Goal: Task Accomplishment & Management: Manage account settings

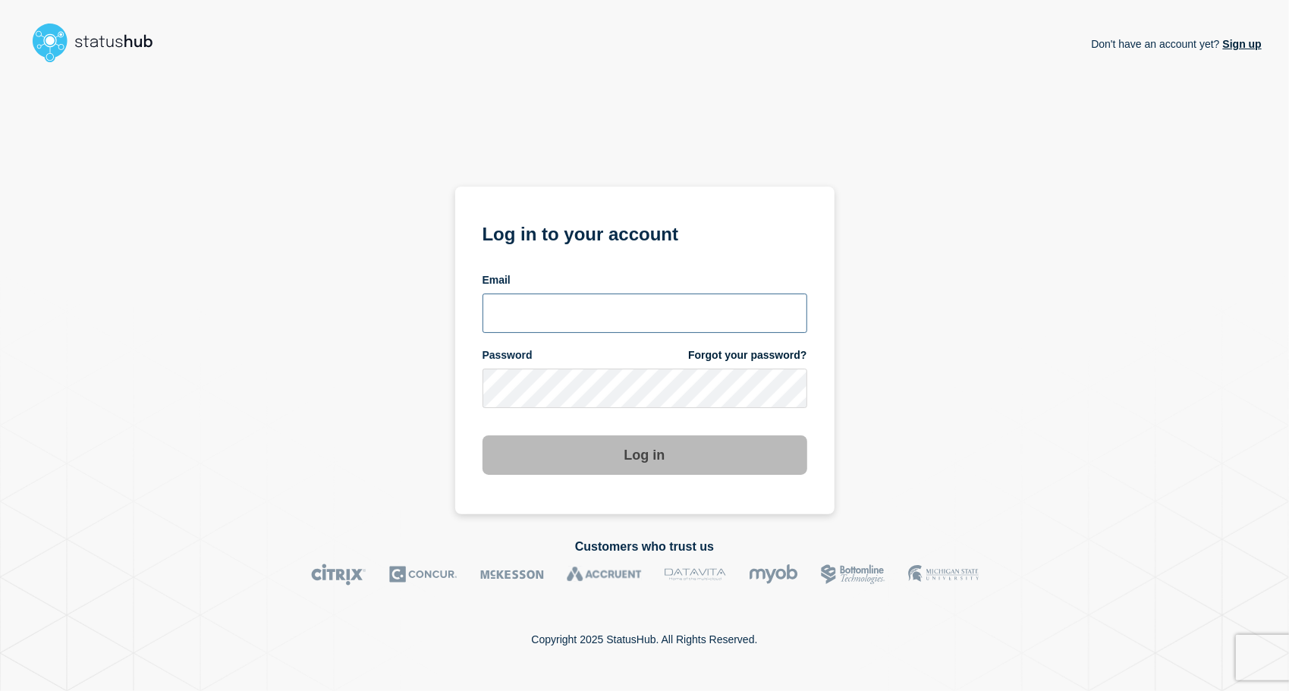
type input "[EMAIL_ADDRESS][DOMAIN_NAME]"
click at [678, 467] on button "Log in" at bounding box center [644, 454] width 325 height 39
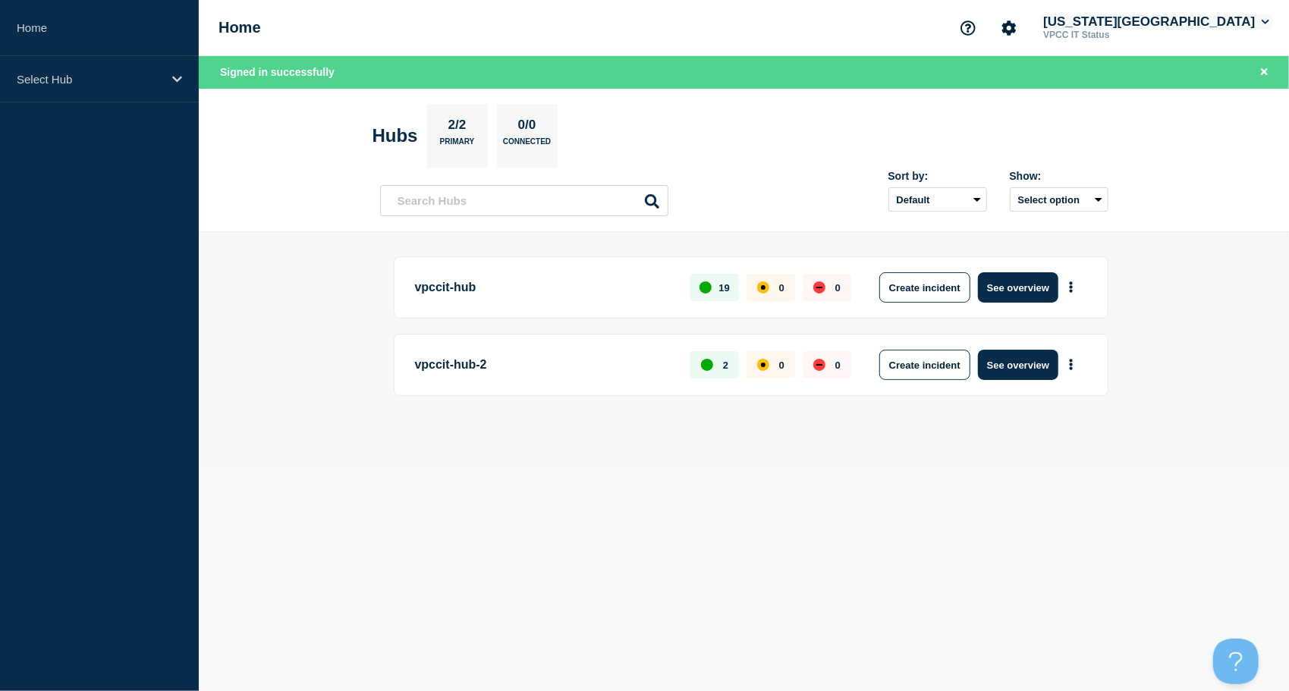
click at [1118, 22] on button "[US_STATE][GEOGRAPHIC_DATA]" at bounding box center [1156, 21] width 232 height 15
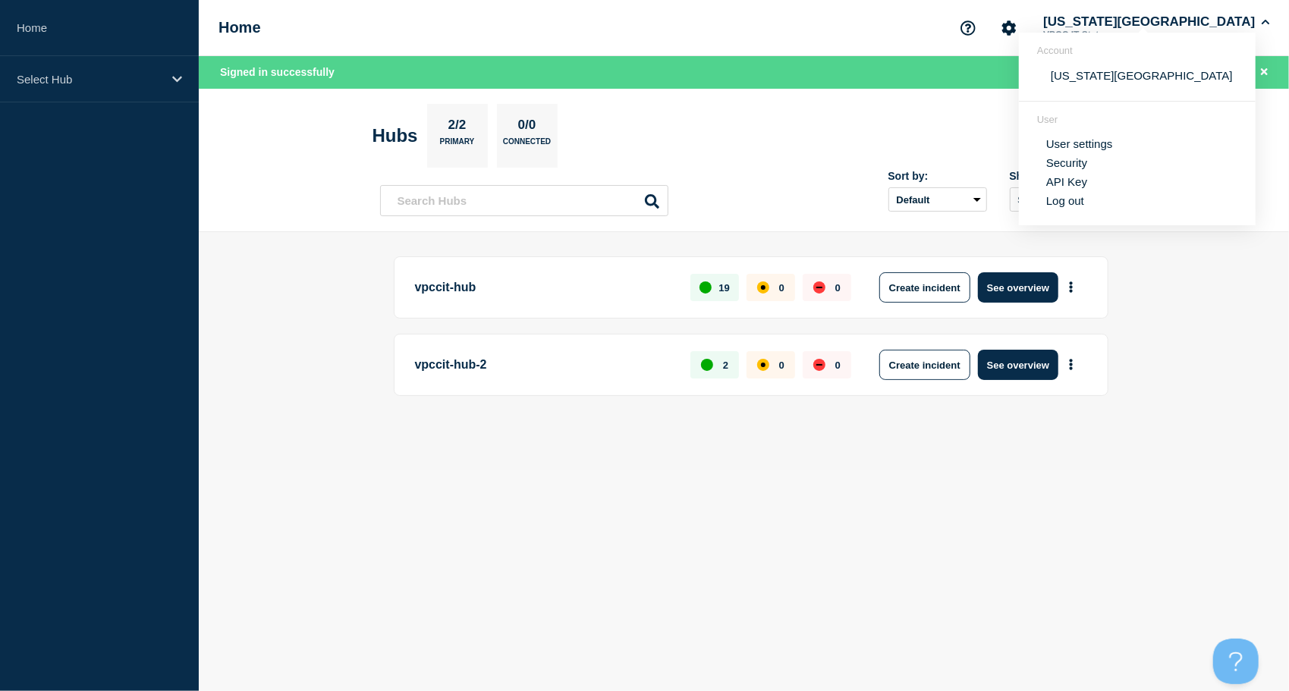
click at [1082, 146] on link "User settings" at bounding box center [1079, 143] width 67 height 13
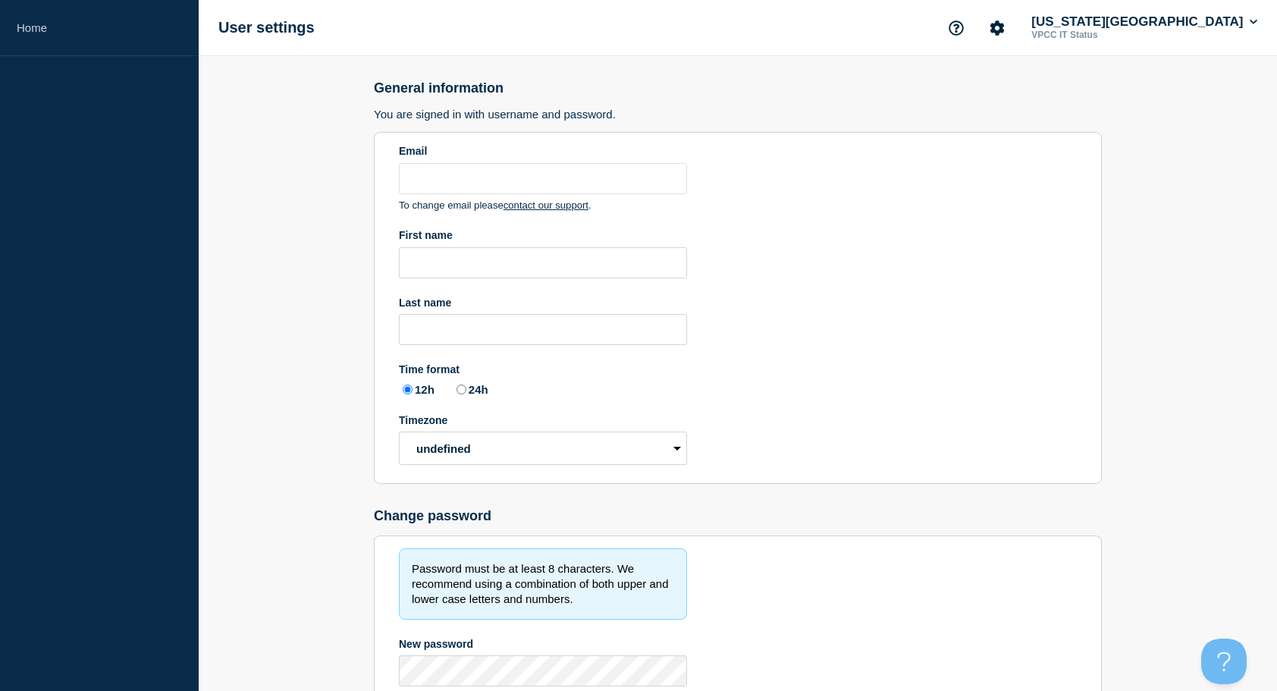
type input "[EMAIL_ADDRESS][DOMAIN_NAME]"
type input "VPCC IT"
type input "Status"
radio input "true"
select select "hub"
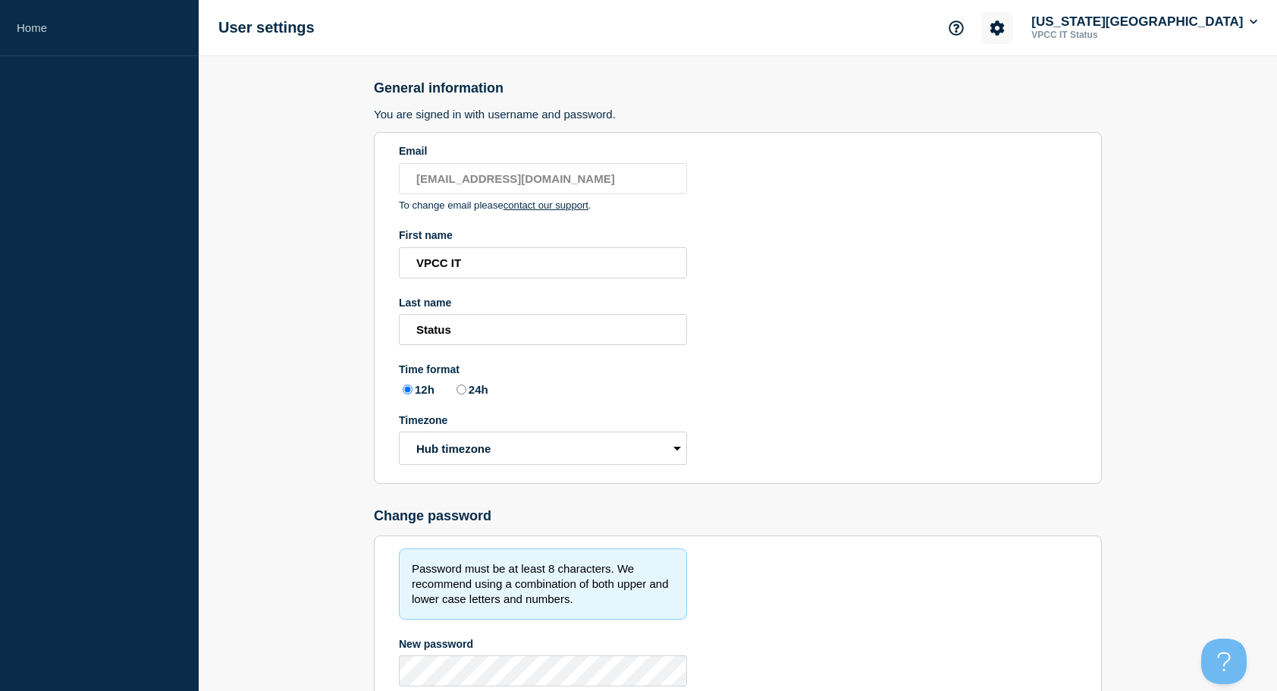
click at [991, 28] on icon "Account settings" at bounding box center [998, 27] width 14 height 14
click at [953, 124] on link "Billing" at bounding box center [946, 127] width 30 height 13
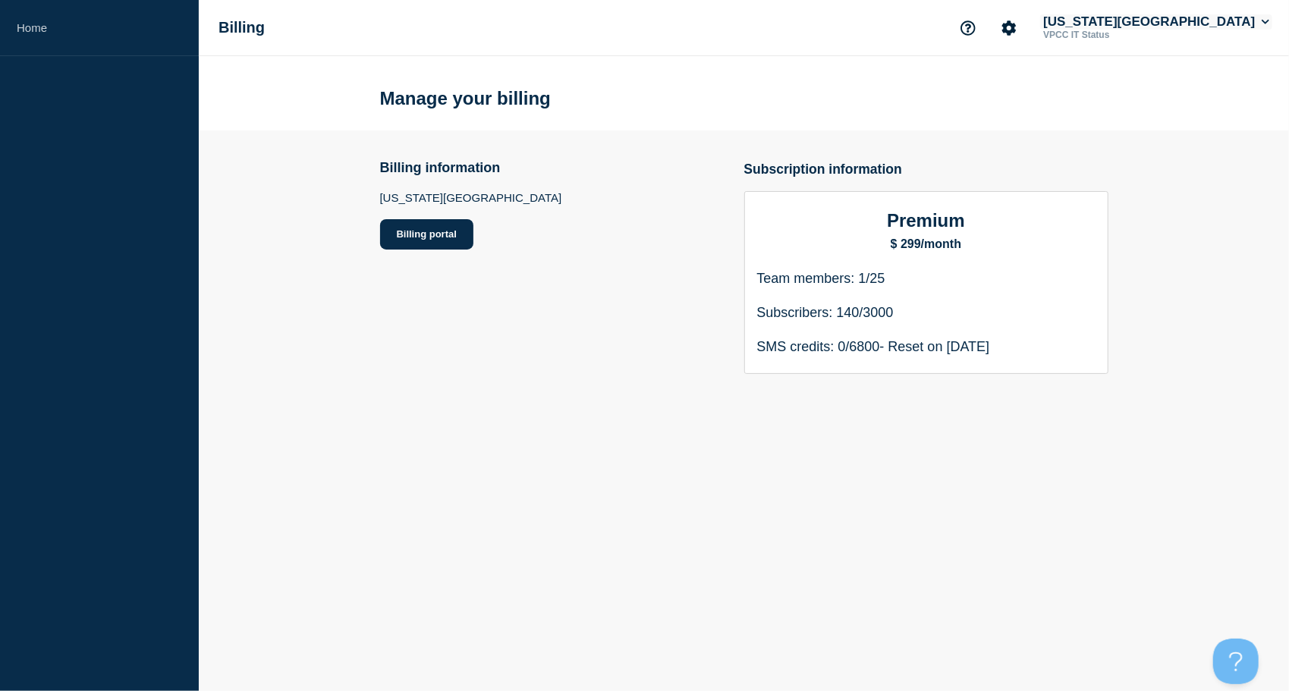
click at [1179, 24] on button "[US_STATE][GEOGRAPHIC_DATA]" at bounding box center [1156, 21] width 232 height 15
click at [1080, 159] on link "Security" at bounding box center [1066, 162] width 41 height 13
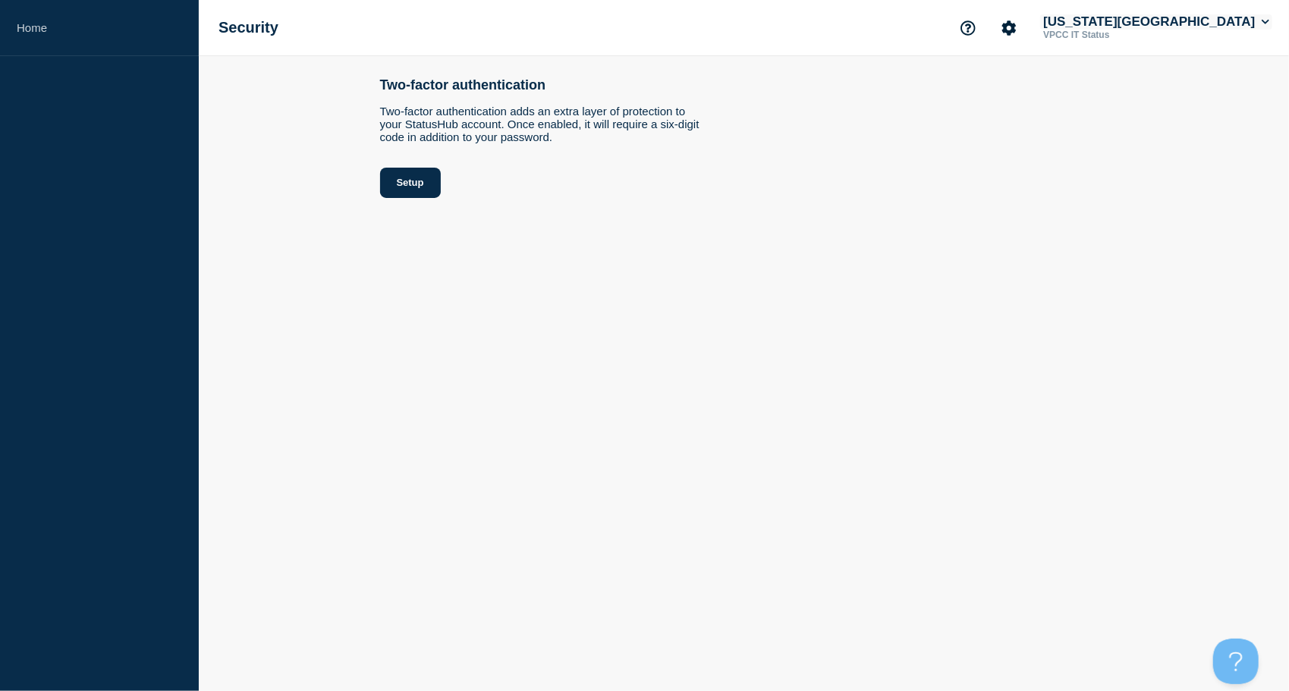
click at [1063, 25] on button "[US_STATE][GEOGRAPHIC_DATA]" at bounding box center [1156, 21] width 232 height 15
click at [1082, 162] on link "Security" at bounding box center [1066, 162] width 41 height 13
click at [960, 23] on icon "Support" at bounding box center [967, 27] width 15 height 15
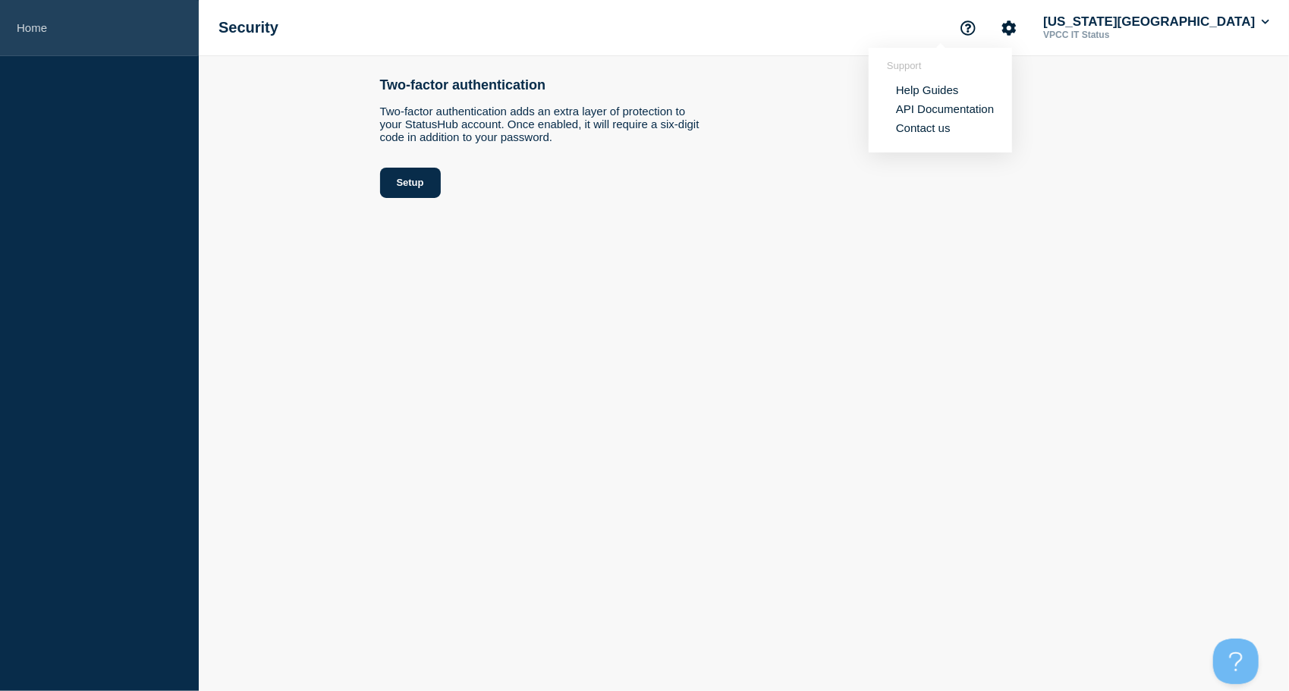
click at [46, 29] on link "Home" at bounding box center [99, 28] width 199 height 56
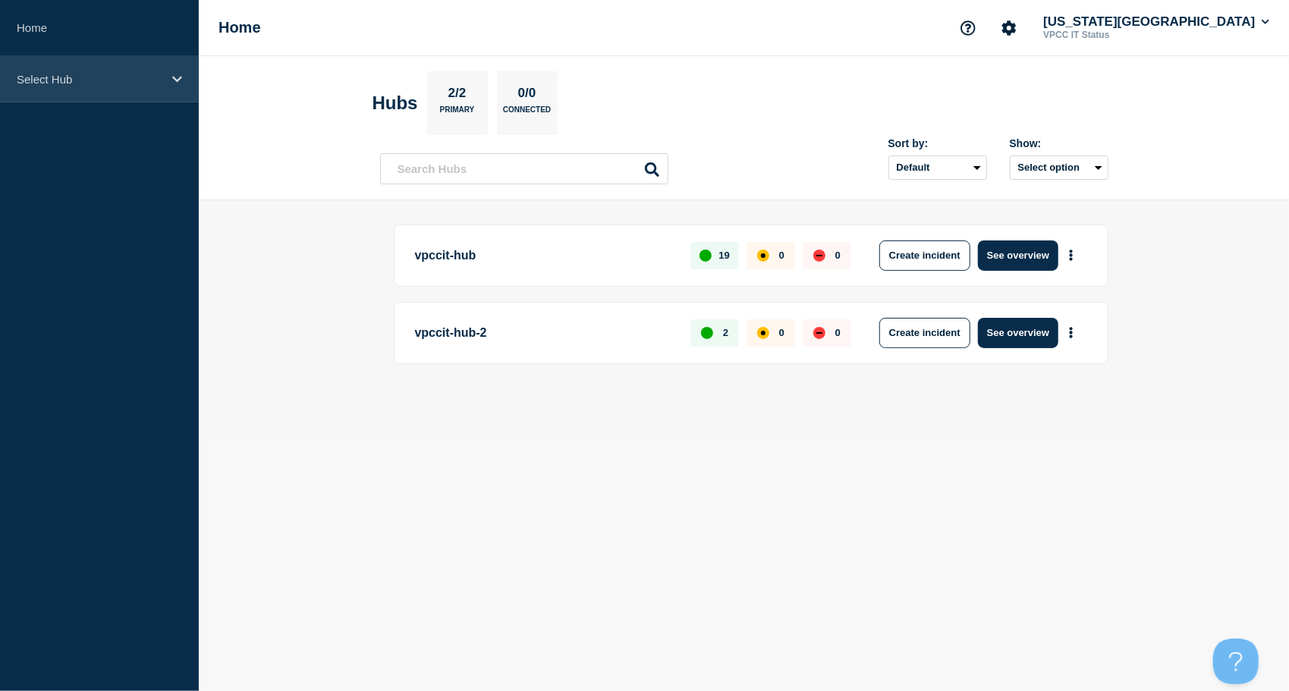
click at [176, 81] on icon at bounding box center [177, 79] width 10 height 11
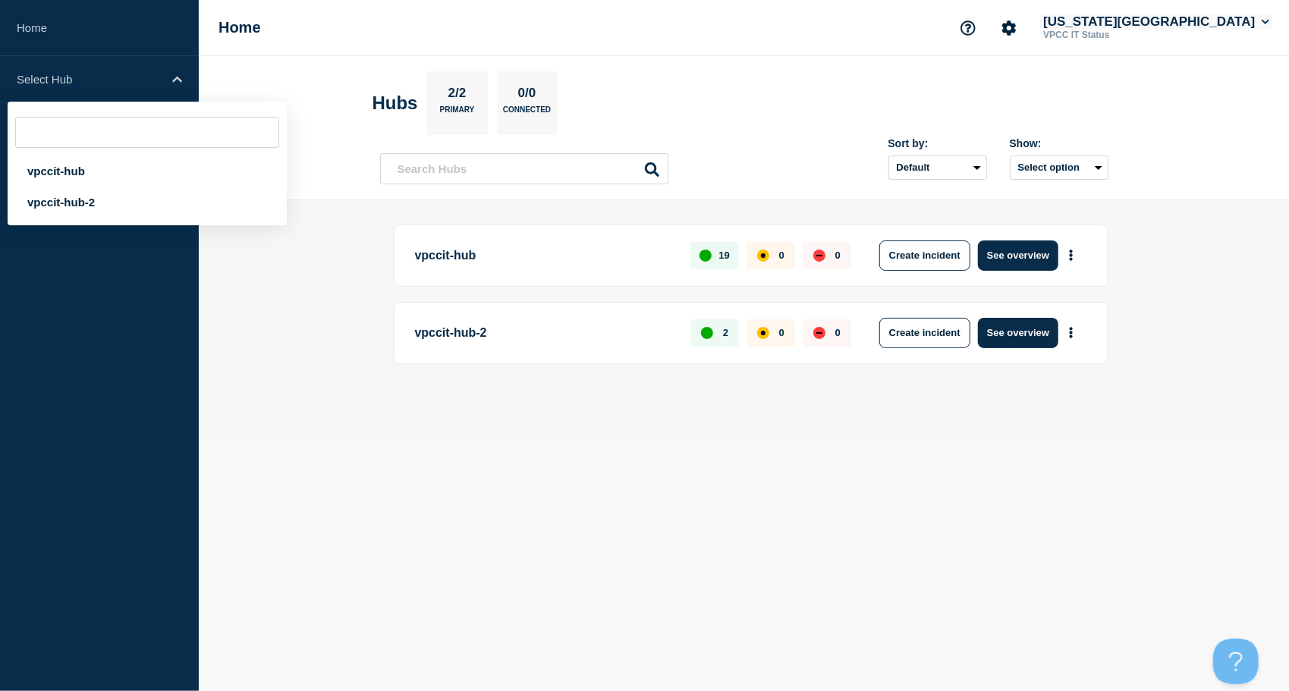
click at [1268, 20] on icon at bounding box center [1265, 21] width 8 height 9
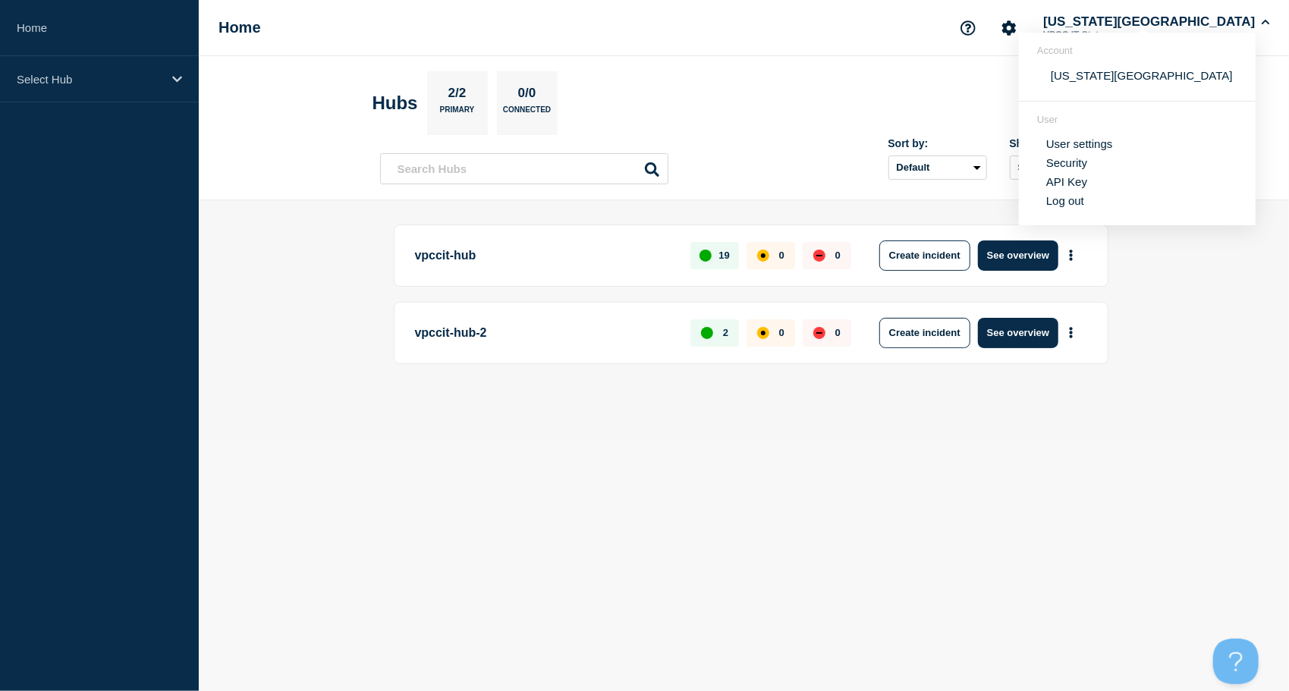
click at [1063, 182] on link "API Key" at bounding box center [1066, 181] width 41 height 13
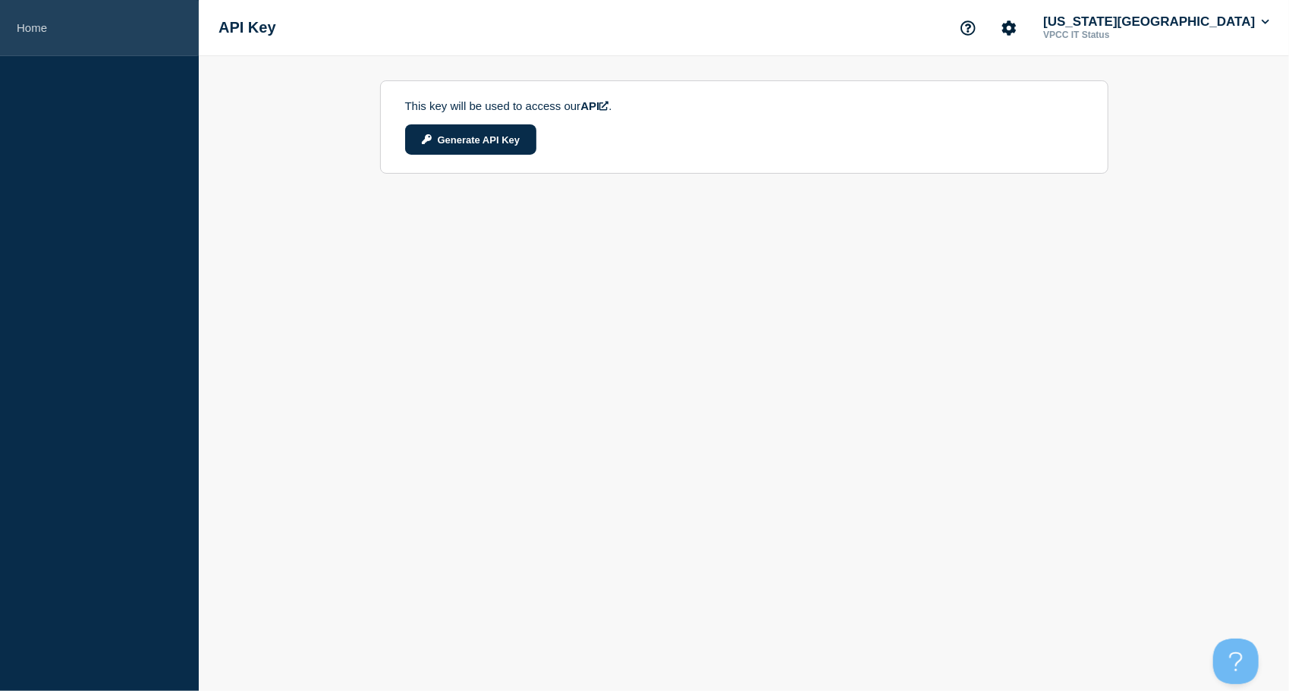
click at [27, 24] on link "Home" at bounding box center [99, 28] width 199 height 56
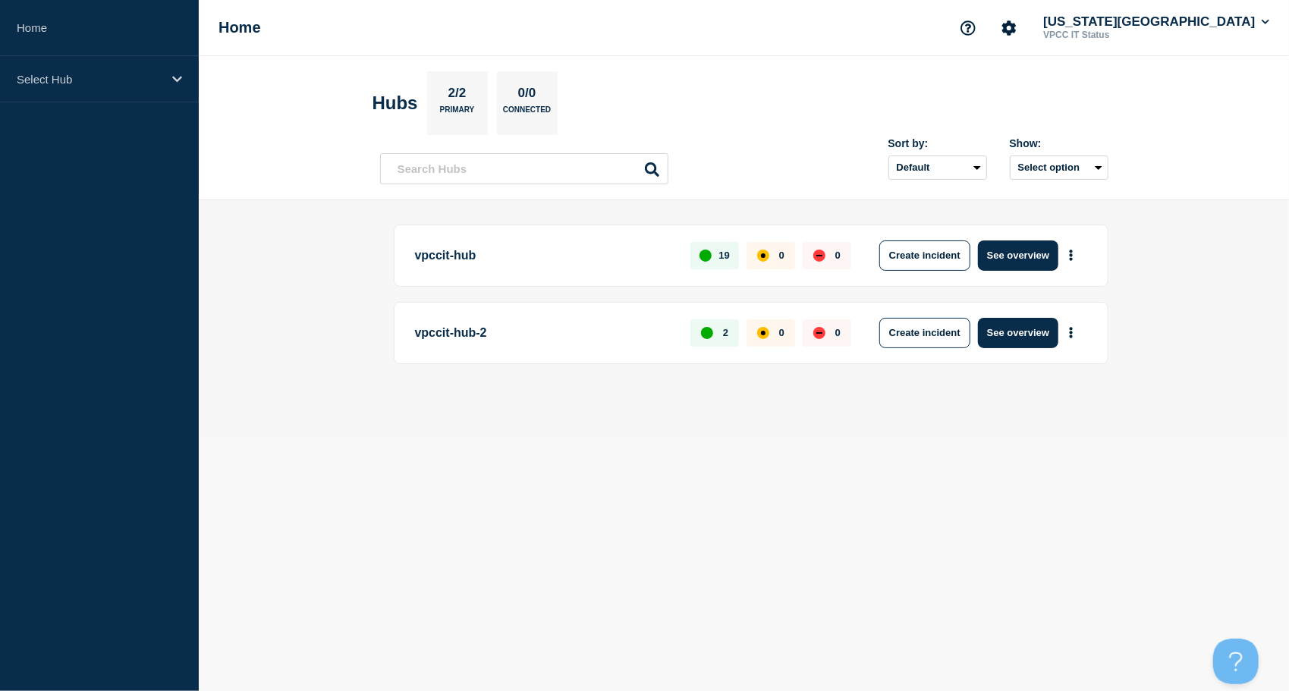
click at [1063, 37] on p "VPCC IT Status" at bounding box center [1119, 35] width 158 height 11
click at [993, 17] on button "Account settings" at bounding box center [1009, 28] width 32 height 32
click at [1010, 114] on link "General Settings" at bounding box center [986, 108] width 85 height 13
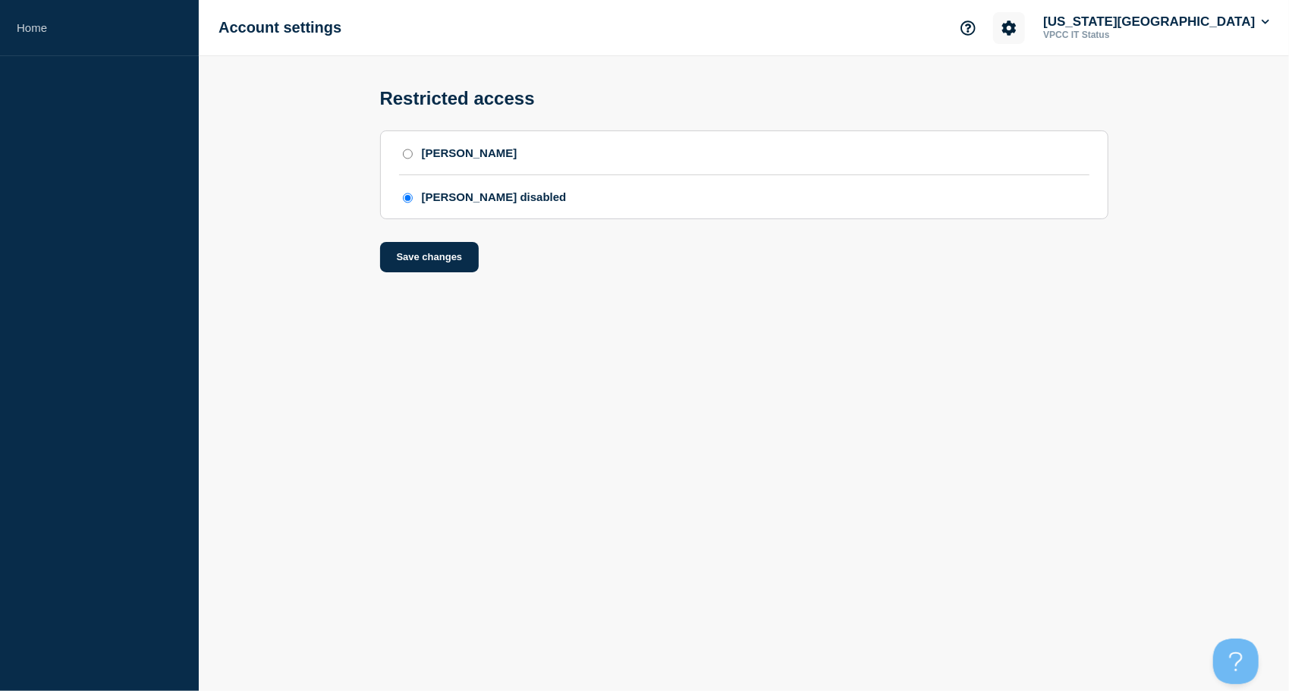
click at [1002, 29] on icon "Account settings" at bounding box center [1009, 27] width 14 height 14
click at [985, 90] on link "Team Members" at bounding box center [983, 89] width 78 height 13
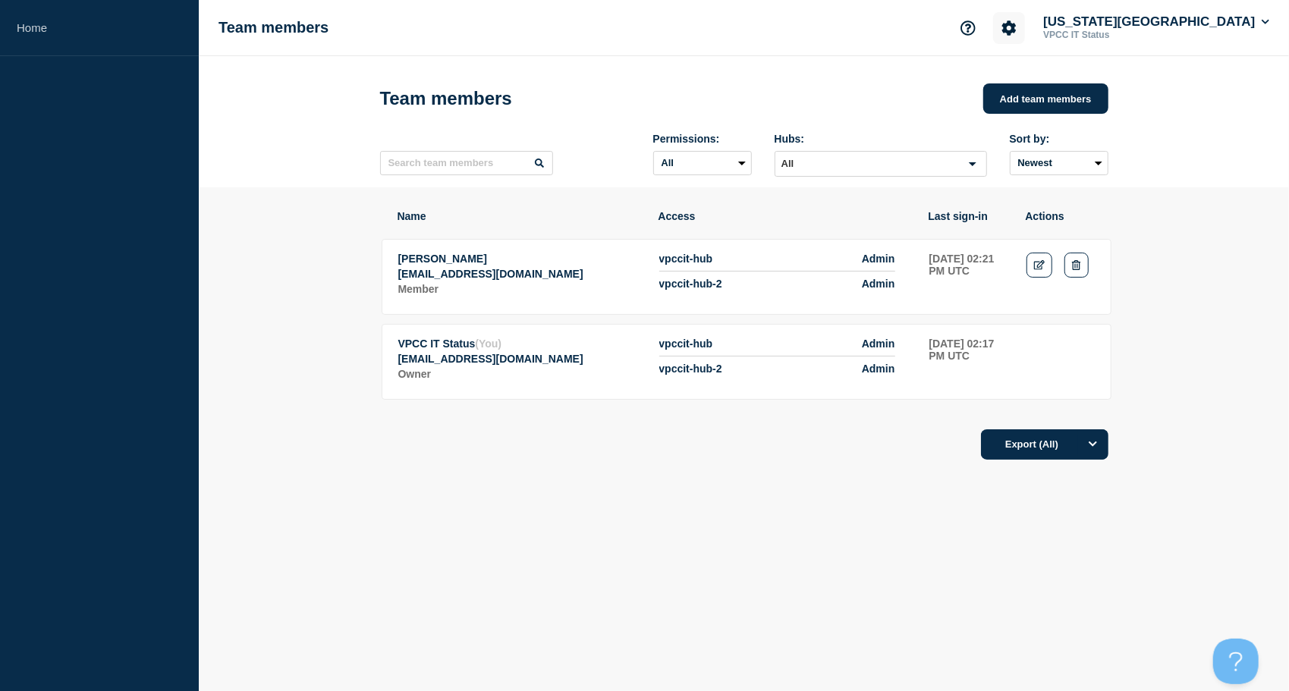
click at [1002, 24] on icon "Account settings" at bounding box center [1009, 27] width 14 height 14
click at [961, 131] on link "Billing" at bounding box center [959, 127] width 30 height 13
